Goal: Register for event/course

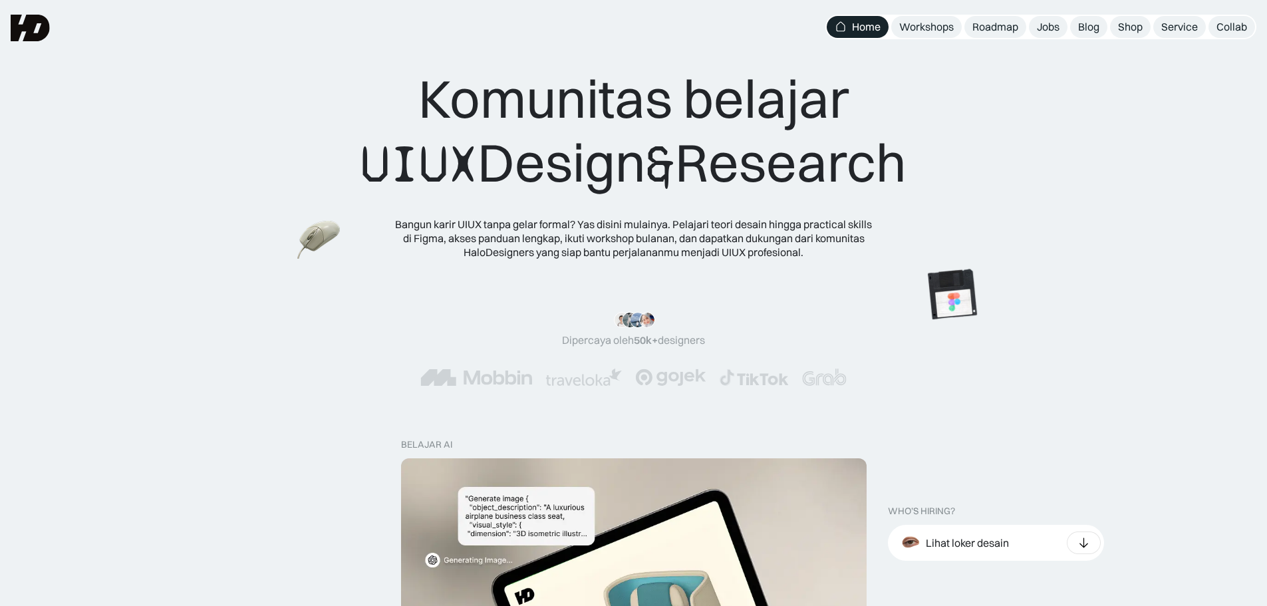
click at [926, 38] on nav "Home Workshops Roadmap Jobs Blog Shop Service Collab" at bounding box center [1040, 27] width 431 height 25
click at [928, 30] on div "Workshops" at bounding box center [926, 27] width 55 height 14
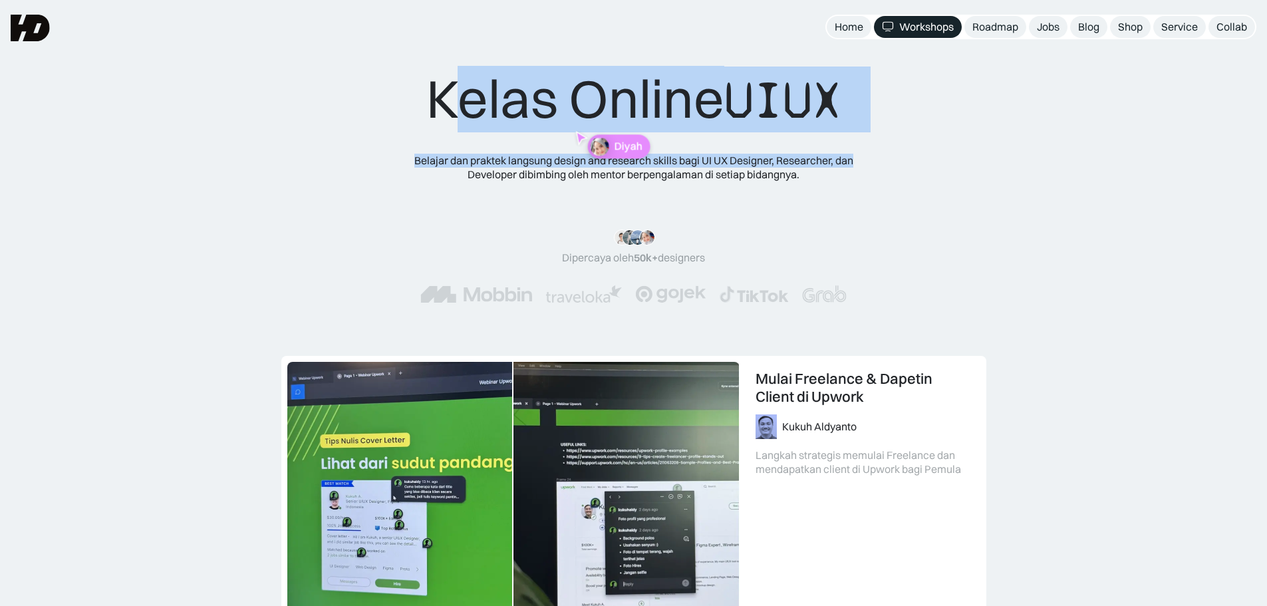
drag, startPoint x: 445, startPoint y: 90, endPoint x: 896, endPoint y: 142, distance: 453.8
click at [896, 142] on div "Kelas Online UIUX Belajar dan praktek langsung design and research skills bagi …" at bounding box center [633, 197] width 533 height 263
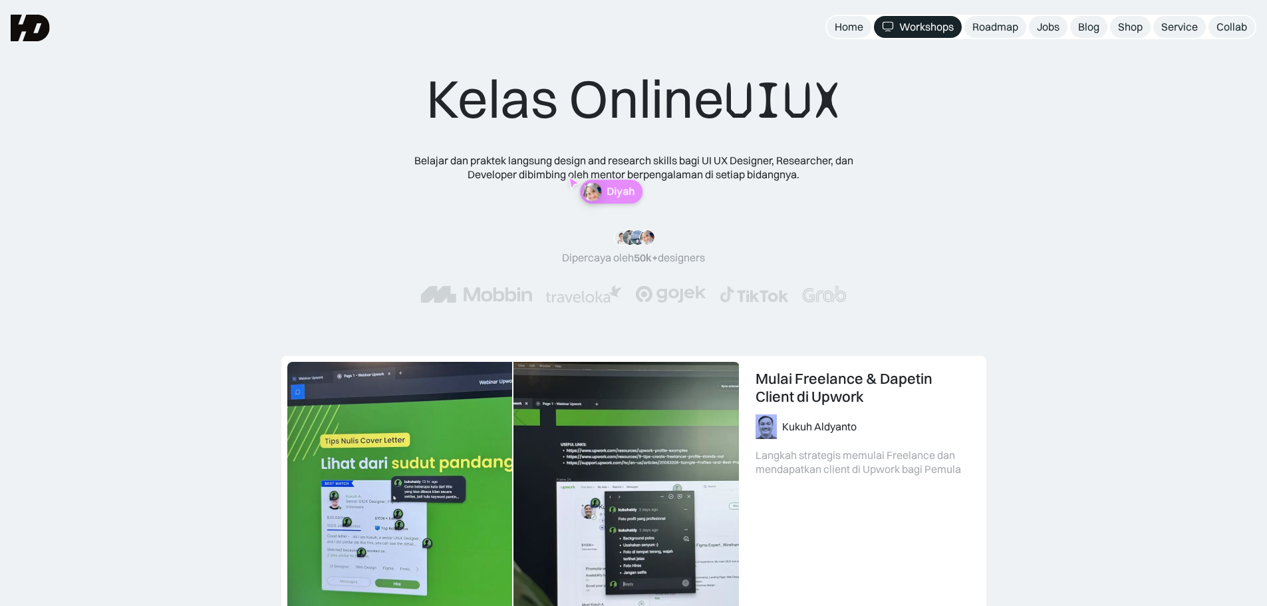
click at [797, 176] on div "Belajar dan praktek langsung design and research skills bagi UI UX Designer, Re…" at bounding box center [633, 168] width 479 height 28
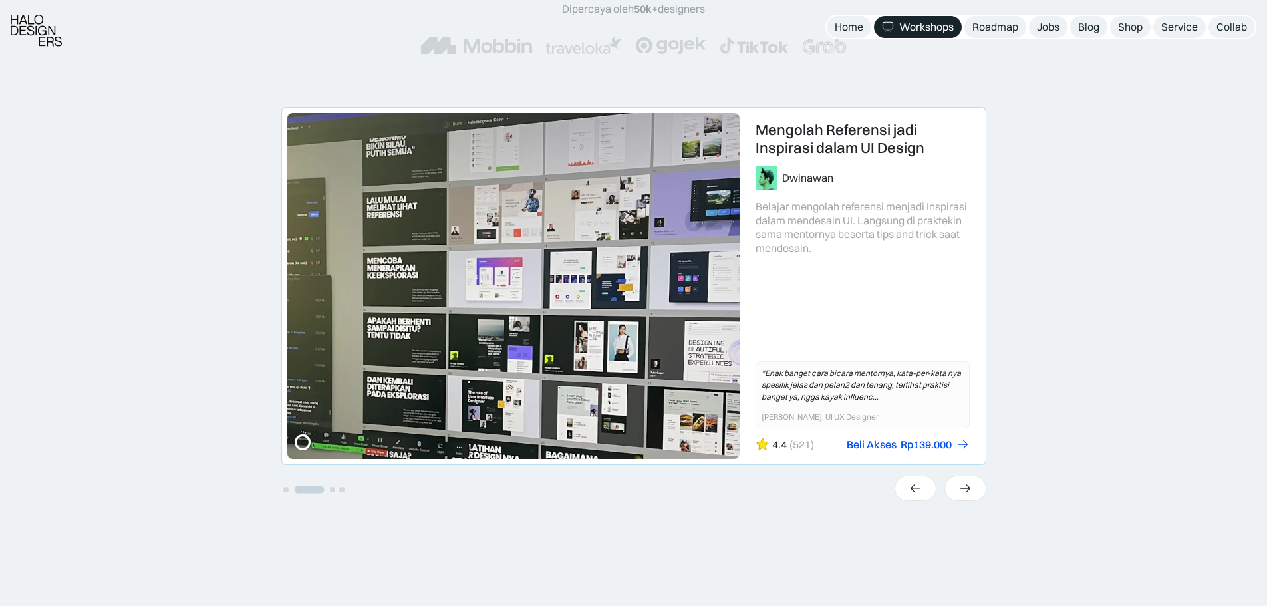
scroll to position [399, 0]
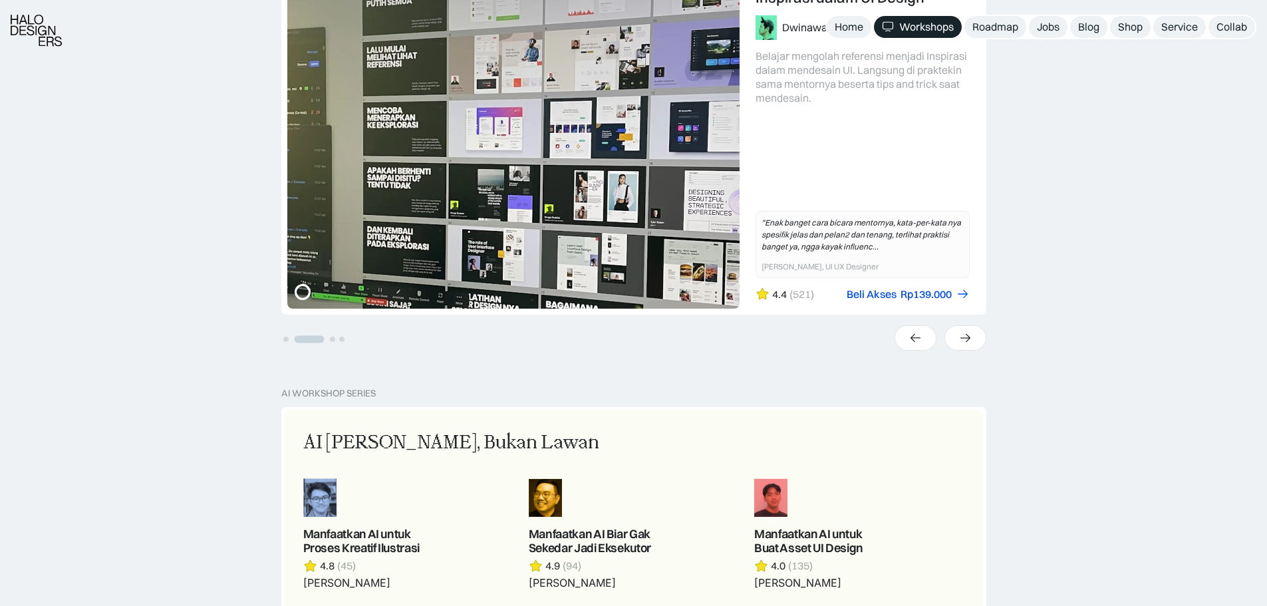
click at [281, 342] on li "Select a slide to show" at bounding box center [285, 337] width 9 height 11
click at [287, 342] on button "Go to slide 1" at bounding box center [285, 338] width 5 height 5
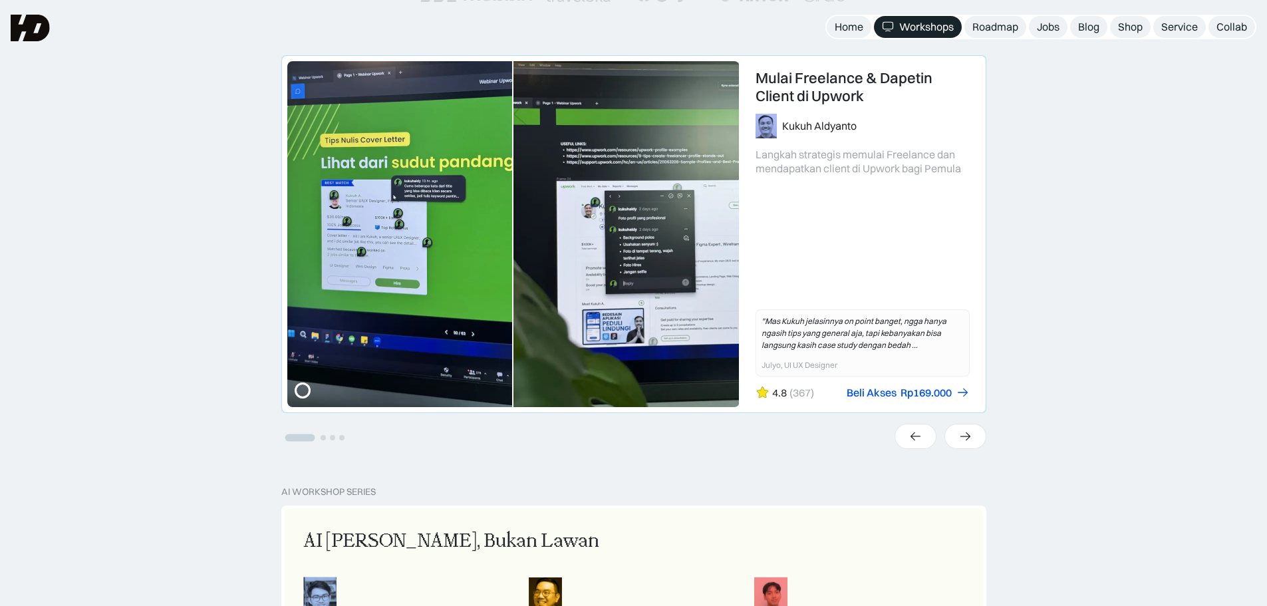
scroll to position [266, 0]
